Goal: Navigation & Orientation: Find specific page/section

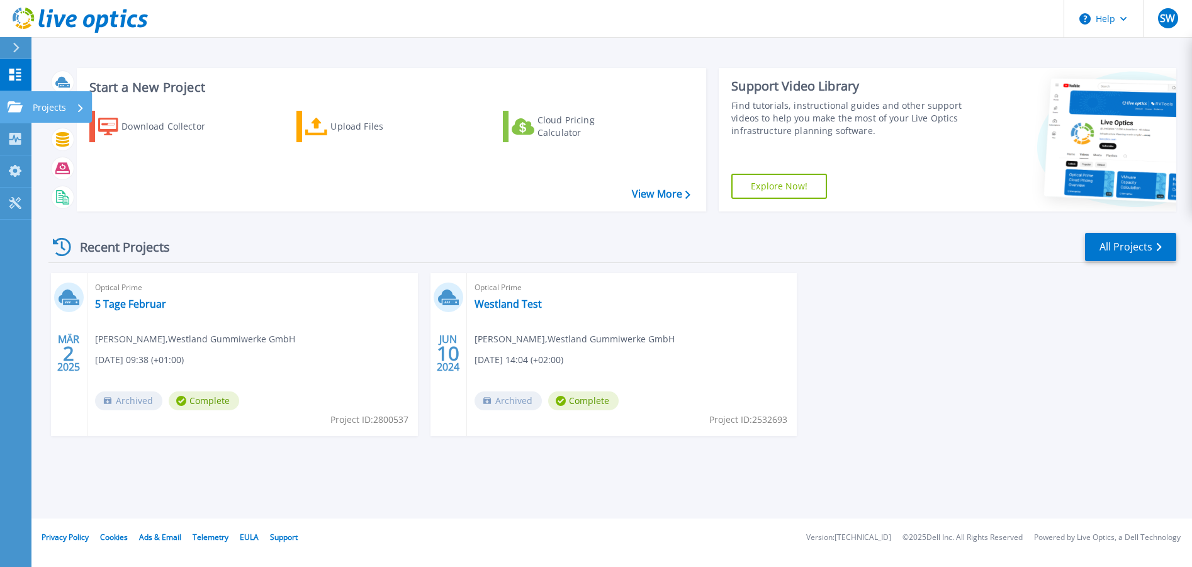
click at [45, 108] on p "Projects" at bounding box center [49, 107] width 33 height 33
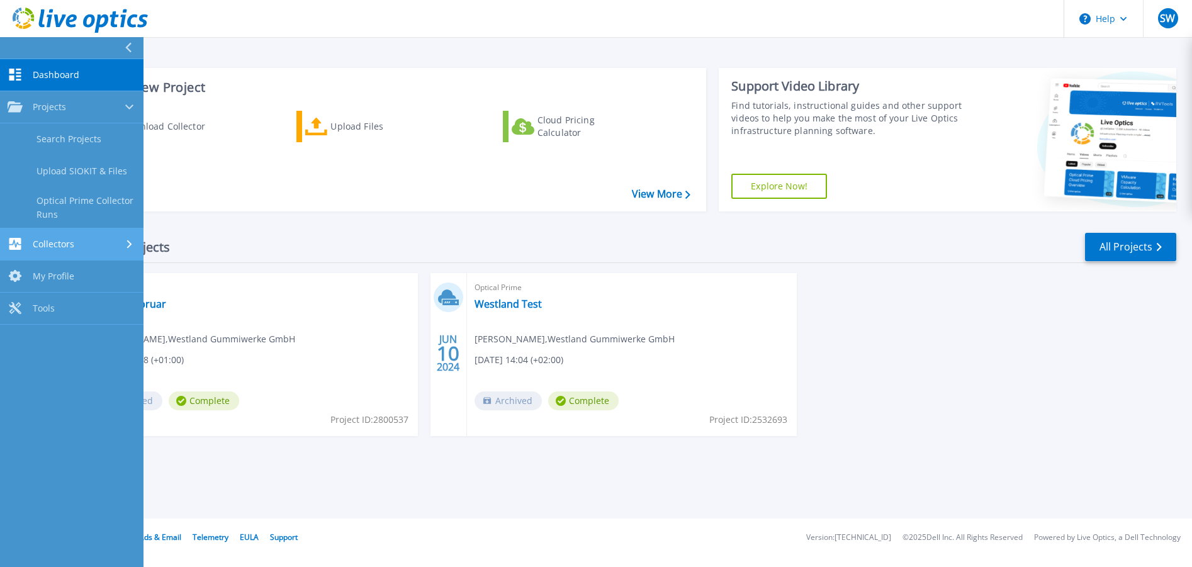
click at [87, 245] on div "Collectors" at bounding box center [72, 244] width 128 height 12
click at [70, 73] on span "Dashboard" at bounding box center [56, 74] width 47 height 11
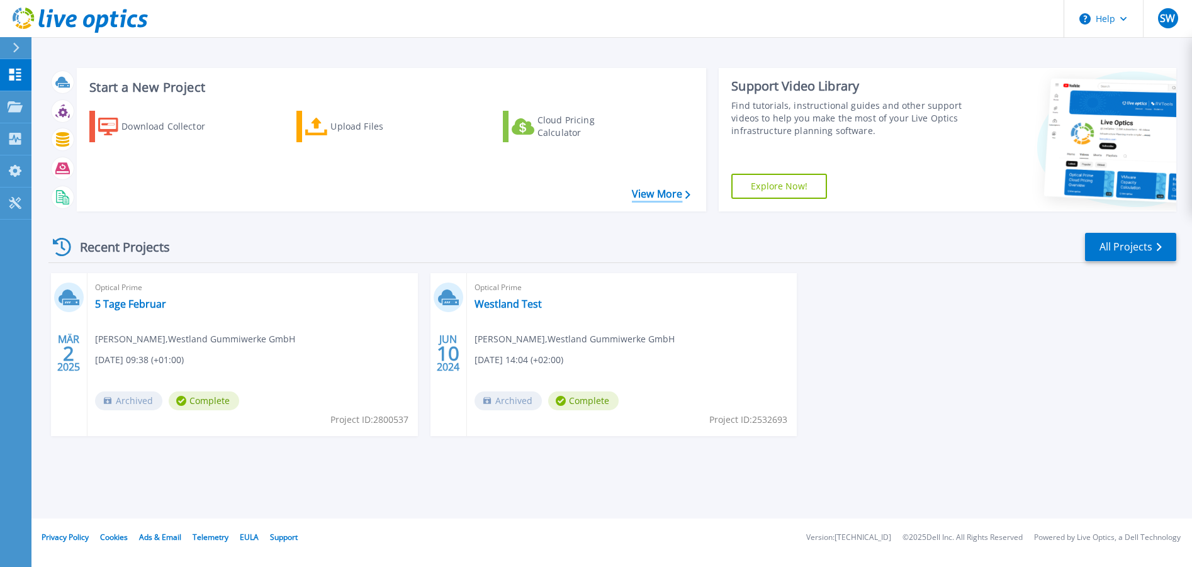
click at [653, 190] on link "View More" at bounding box center [661, 194] width 59 height 12
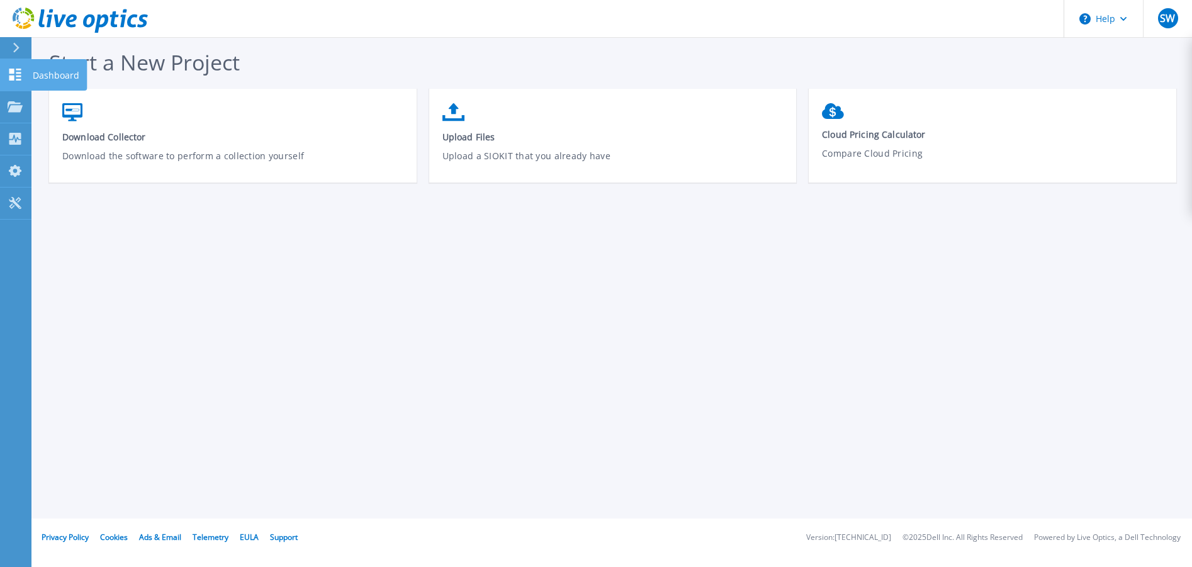
click at [18, 72] on icon at bounding box center [15, 75] width 12 height 12
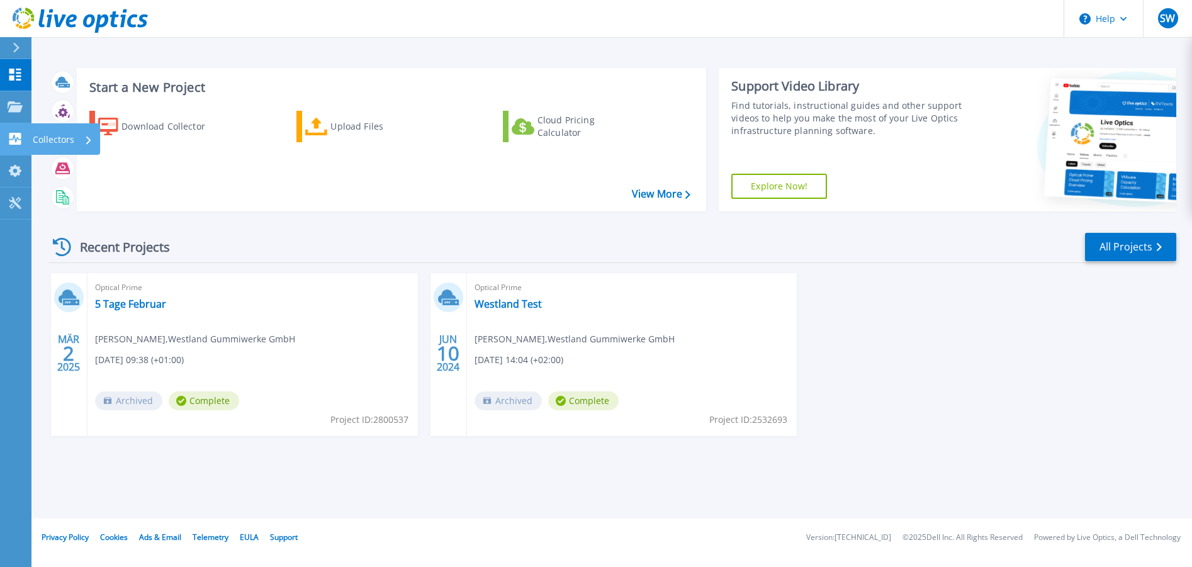
click at [21, 136] on icon at bounding box center [15, 139] width 12 height 12
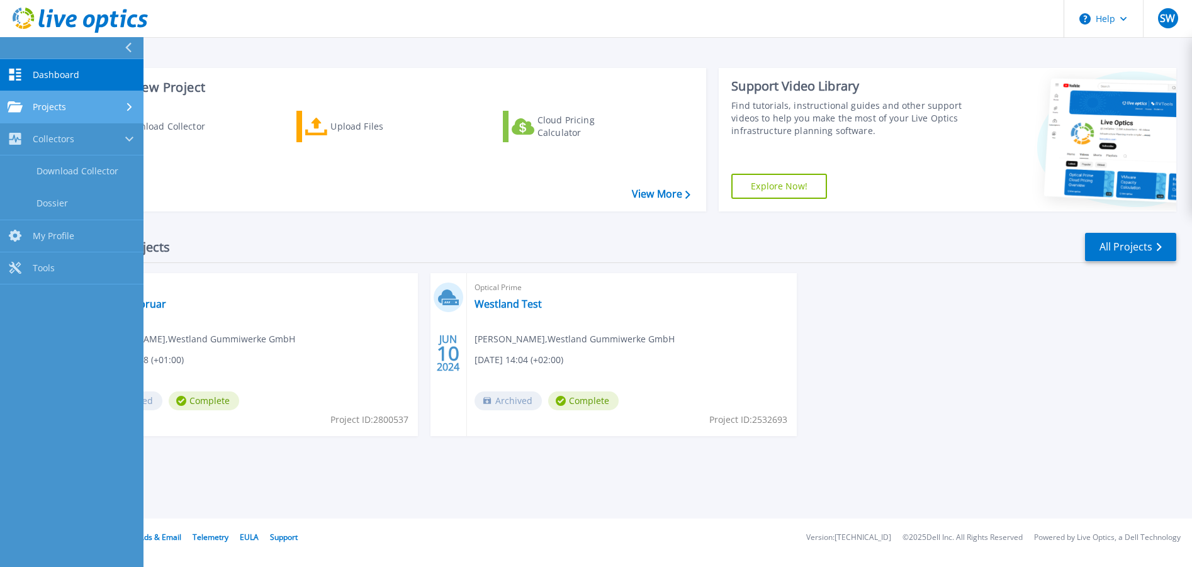
click at [42, 106] on span "Projects" at bounding box center [49, 106] width 33 height 11
click at [53, 67] on link "Dashboard Dashboard" at bounding box center [71, 75] width 143 height 32
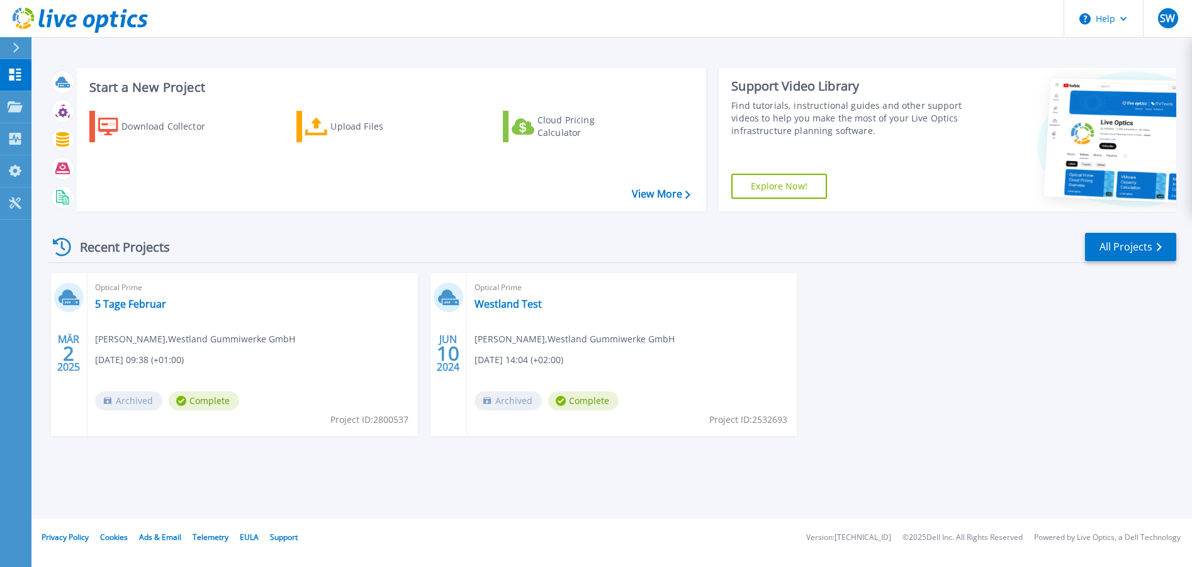
click at [933, 320] on div "MÄR 2 2025 Optical Prime 5 Tage Februar [PERSON_NAME][GEOGRAPHIC_DATA] , Westla…" at bounding box center [607, 367] width 1138 height 188
